Goal: Find specific page/section: Find specific page/section

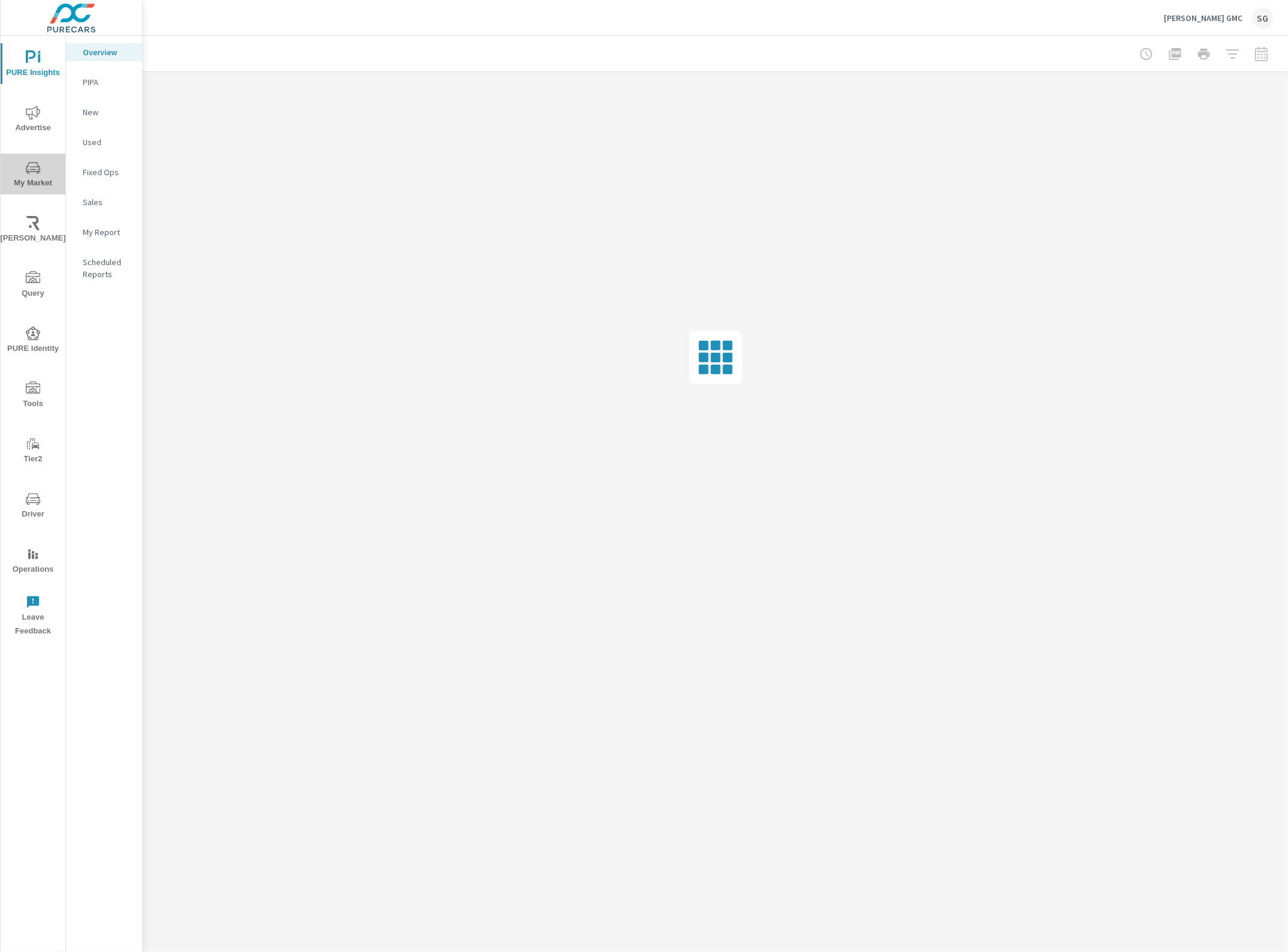
click at [43, 161] on span "My Market" at bounding box center [33, 175] width 58 height 30
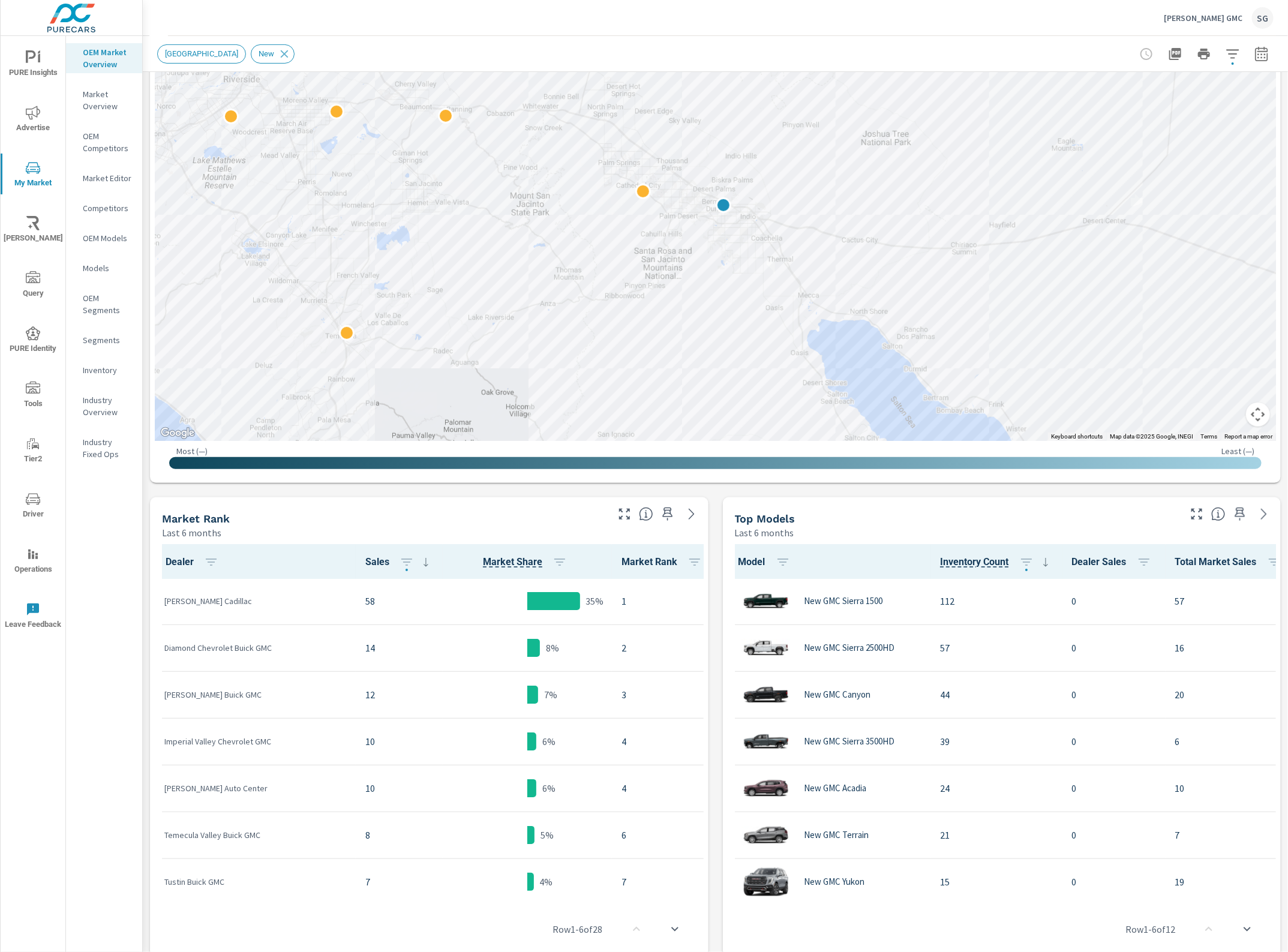
scroll to position [18, 0]
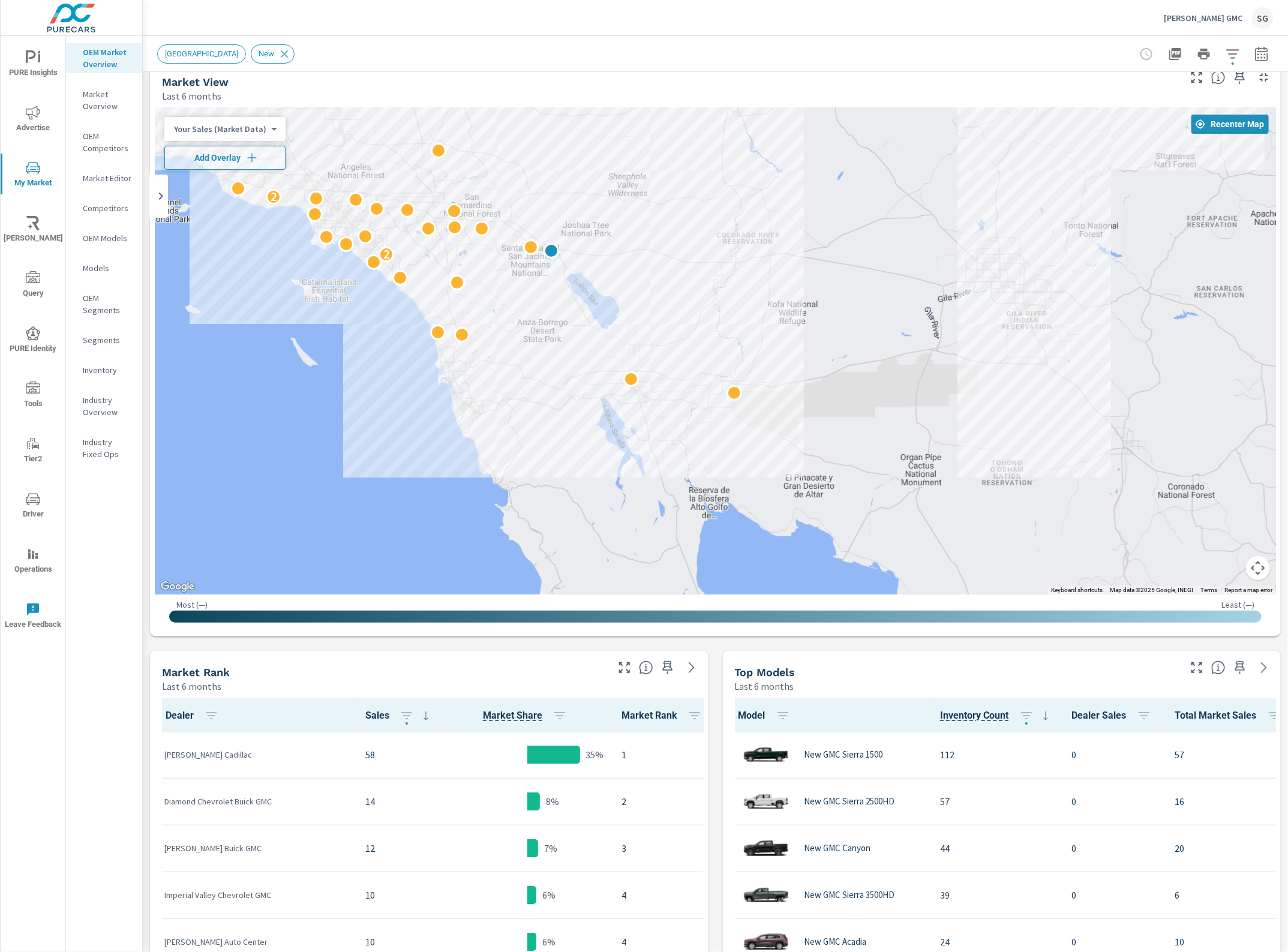
drag, startPoint x: 418, startPoint y: 346, endPoint x: 512, endPoint y: 382, distance: 100.7
click at [508, 410] on div "2 2" at bounding box center [715, 351] width 1121 height 488
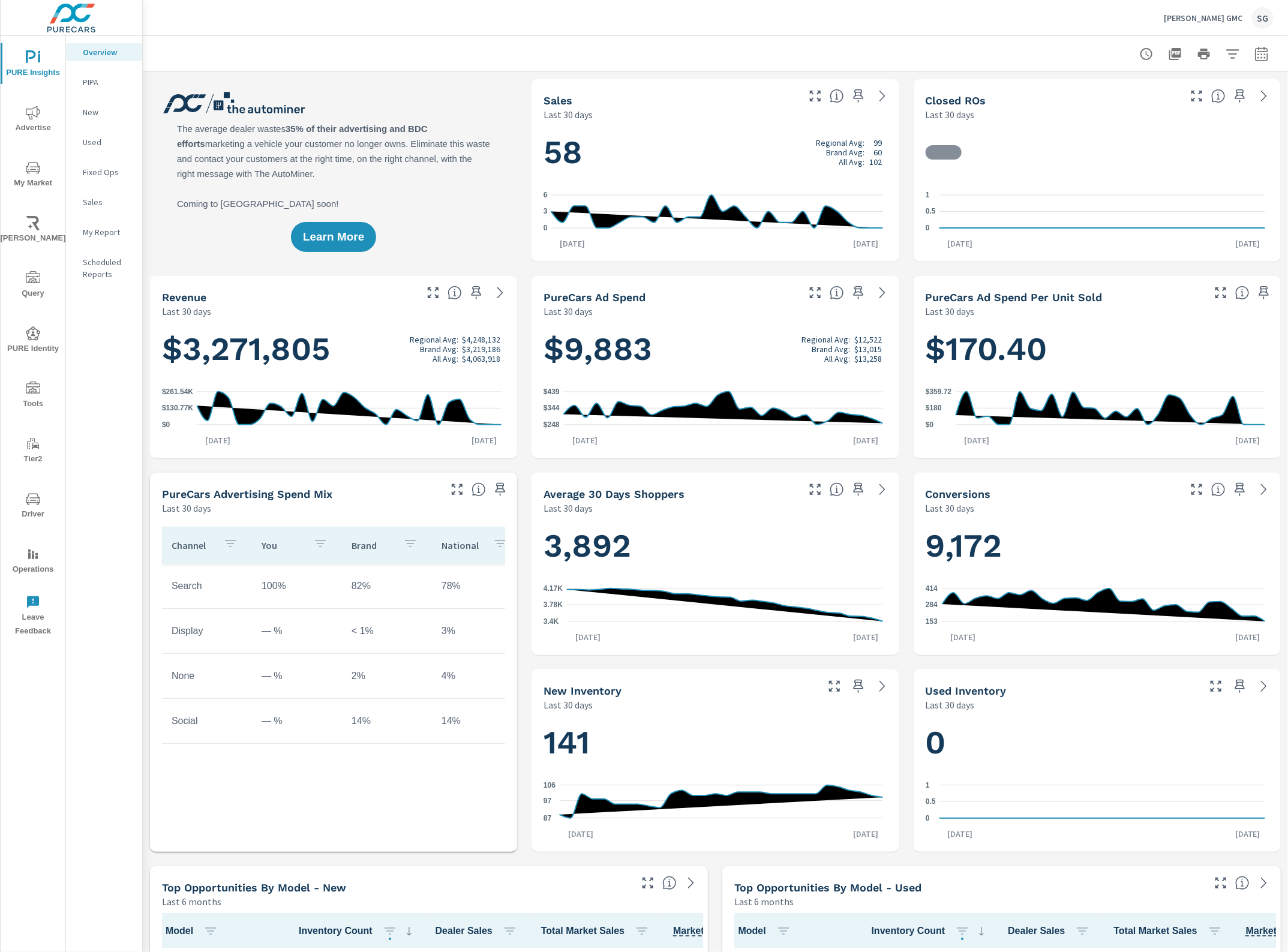
click at [34, 392] on icon "nav menu" at bounding box center [33, 389] width 14 height 14
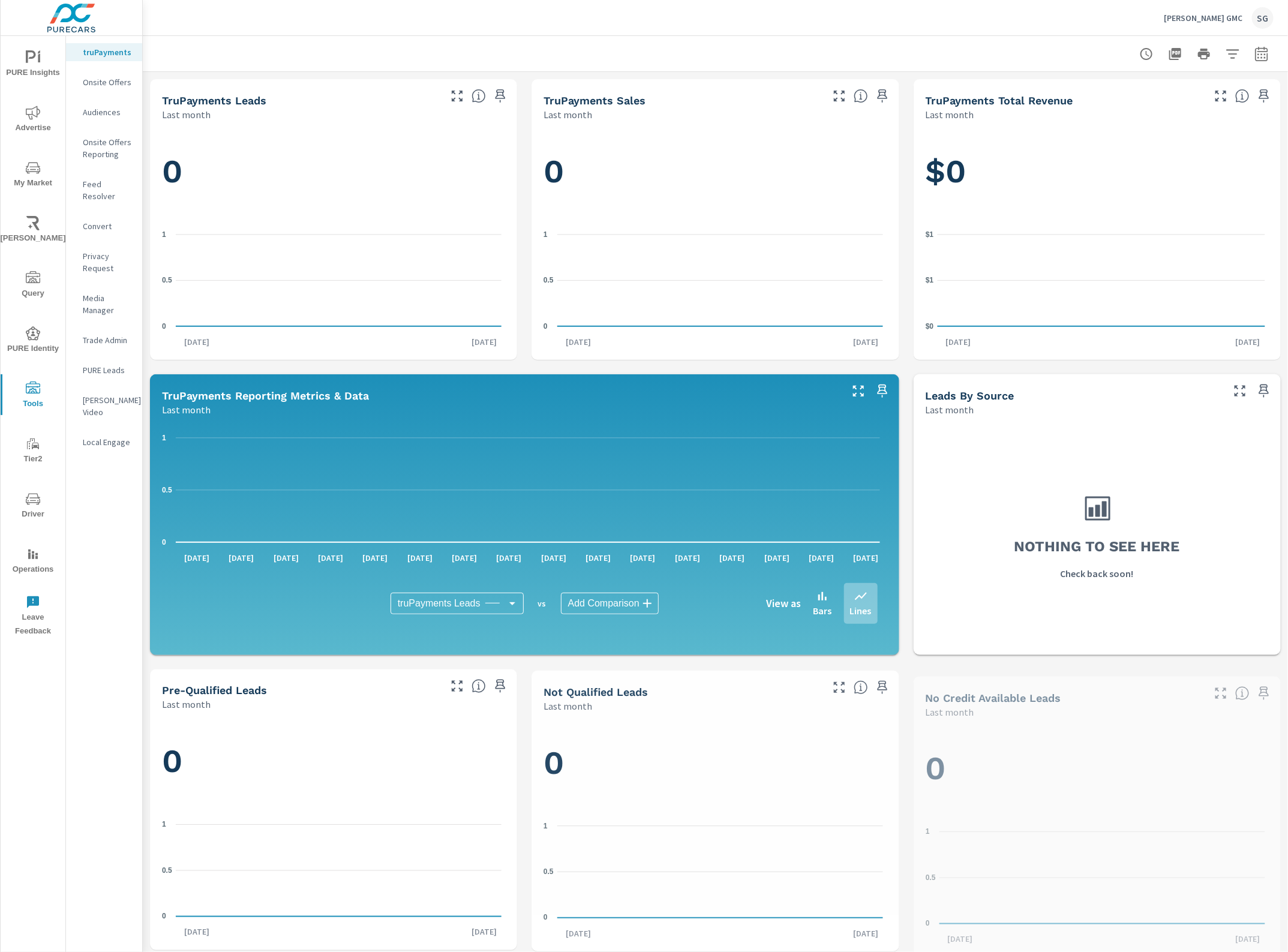
click at [109, 184] on p "Feed Resolver" at bounding box center [107, 191] width 50 height 24
